Goal: Task Accomplishment & Management: Manage account settings

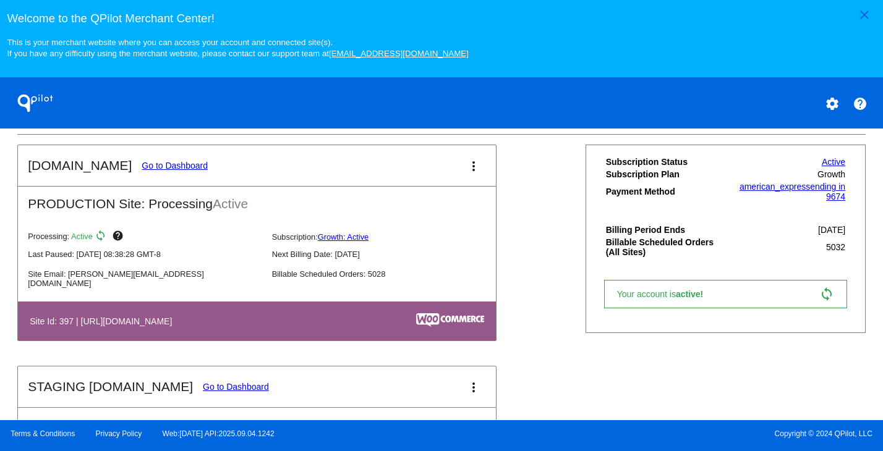
scroll to position [437, 0]
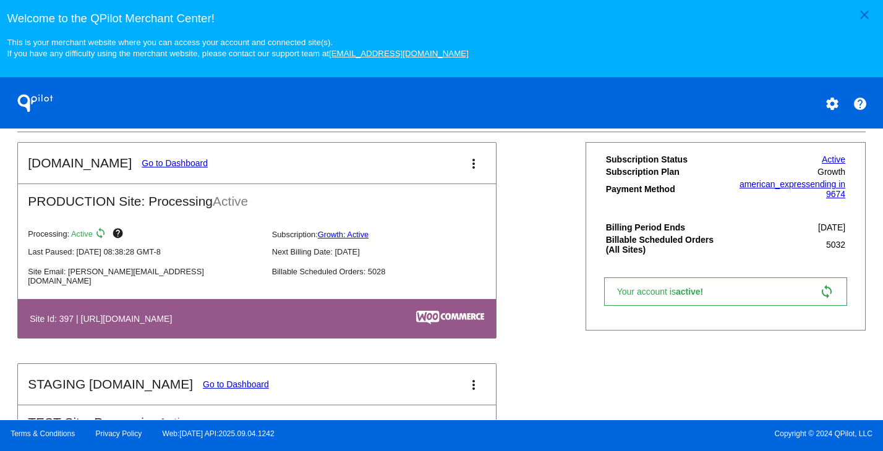
click at [160, 168] on link "Go to Dashboard" at bounding box center [175, 163] width 66 height 10
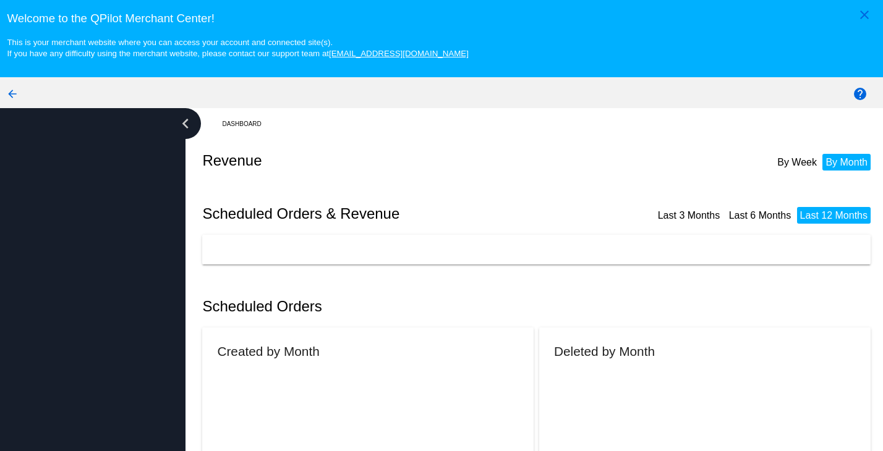
click at [160, 174] on div at bounding box center [93, 303] width 186 height 390
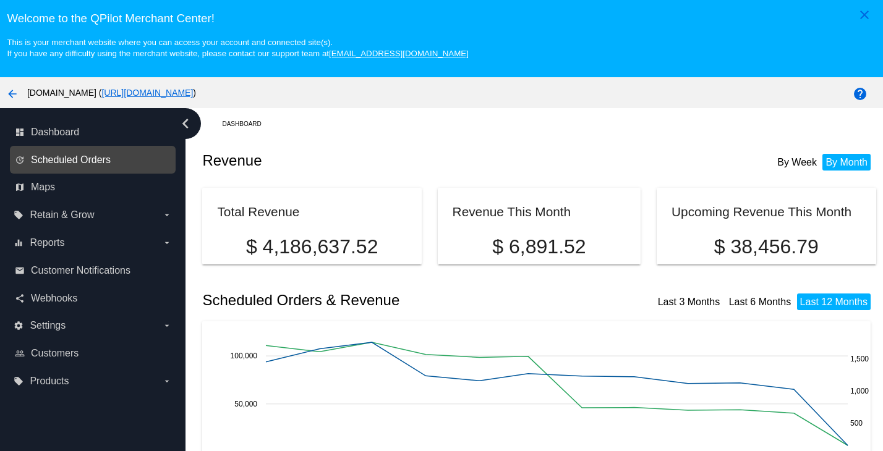
click at [103, 166] on span "Scheduled Orders" at bounding box center [71, 160] width 80 height 11
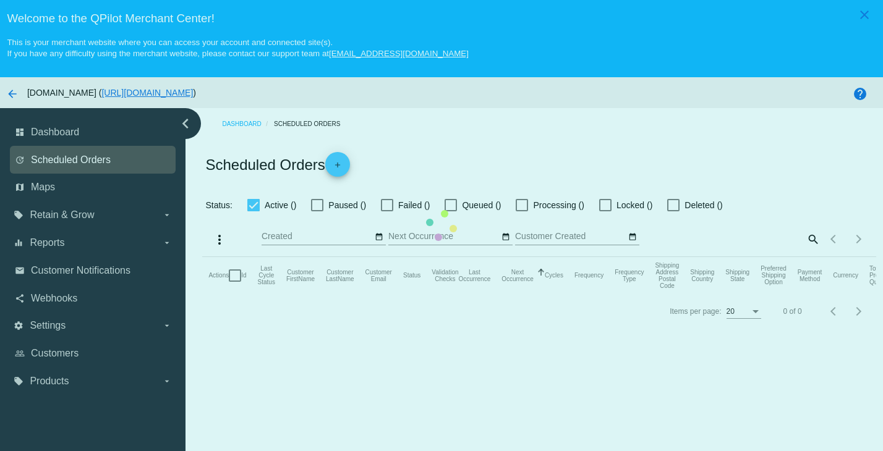
click at [202, 257] on mat-table "Actions Id Last Cycle Status Customer FirstName Customer LastName Customer Emai…" at bounding box center [538, 275] width 673 height 37
checkbox input "true"
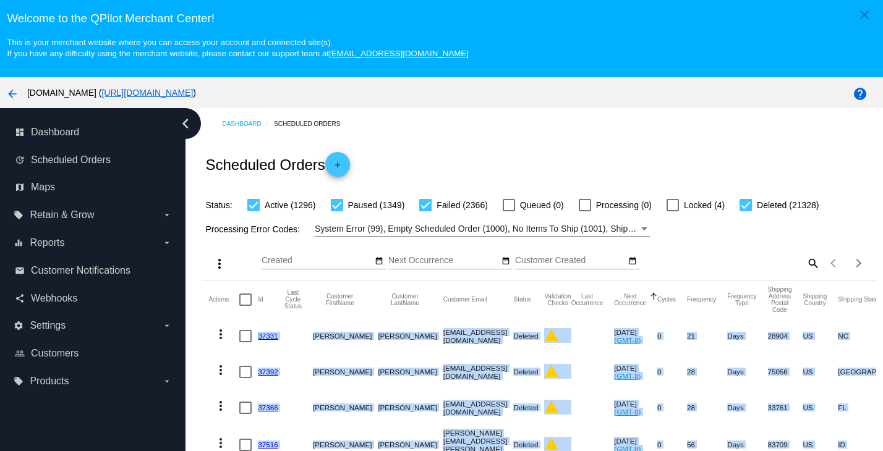
click at [782, 271] on div "search" at bounding box center [736, 263] width 168 height 19
click at [805, 266] on mat-icon "search" at bounding box center [812, 263] width 15 height 19
click at [733, 265] on input "Search" at bounding box center [736, 261] width 168 height 10
paste input "[EMAIL_ADDRESS][DOMAIN_NAME]"
type input "[EMAIL_ADDRESS][DOMAIN_NAME]"
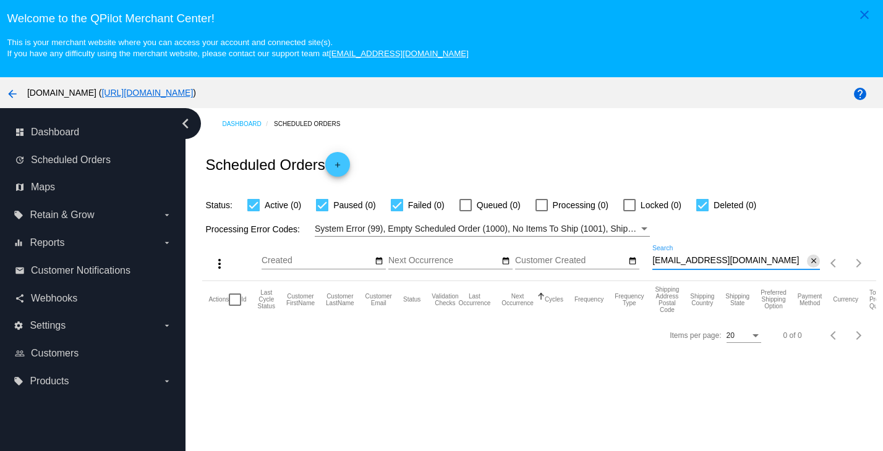
click at [810, 265] on button "close" at bounding box center [813, 261] width 13 height 13
